Goal: Find specific page/section: Find specific page/section

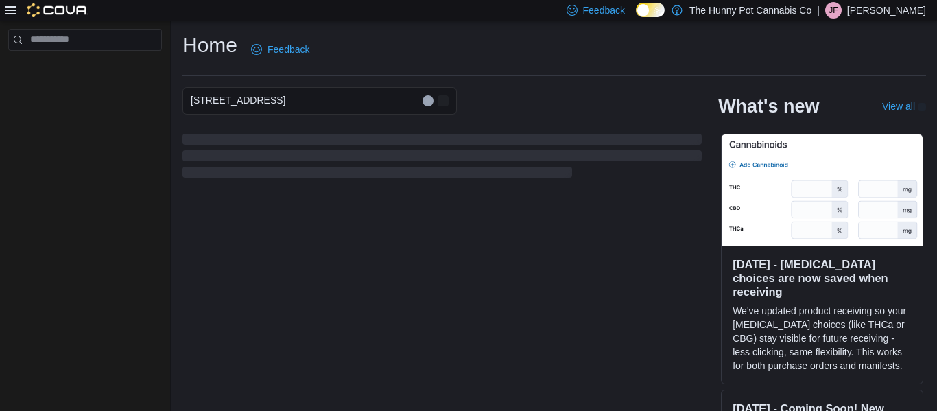
click at [128, 235] on div at bounding box center [85, 218] width 170 height 395
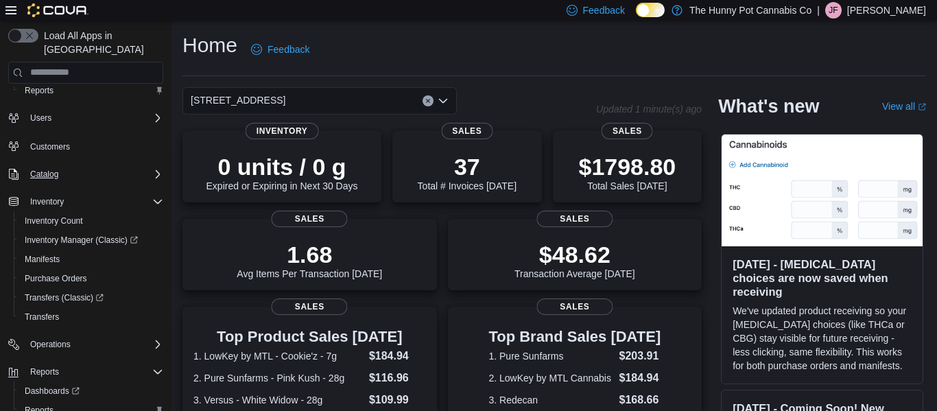
scroll to position [53, 0]
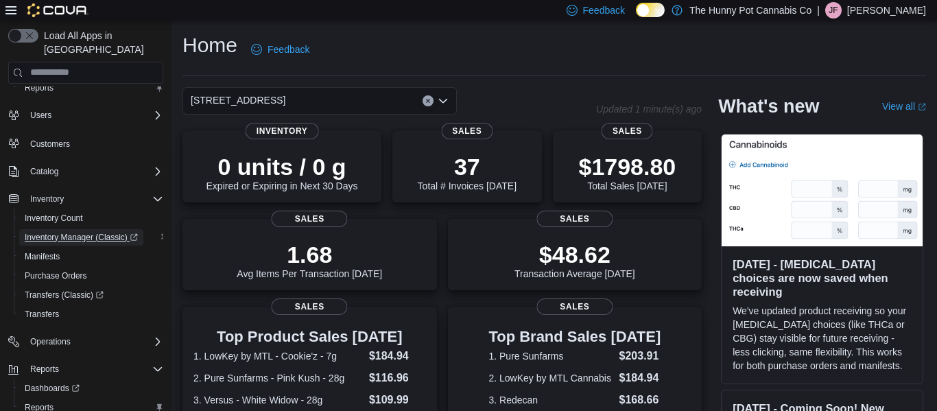
click at [94, 232] on span "Inventory Manager (Classic)" at bounding box center [81, 237] width 113 height 11
